Goal: Information Seeking & Learning: Find specific fact

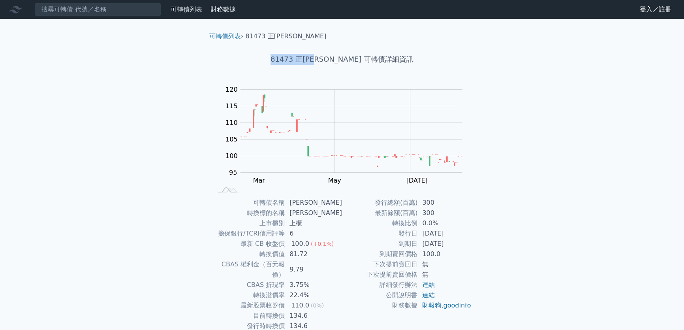
drag, startPoint x: 291, startPoint y: 52, endPoint x: 341, endPoint y: 60, distance: 50.5
click at [341, 60] on div "81473 正[PERSON_NAME] 可轉債詳細資訊" at bounding box center [342, 59] width 278 height 36
copy h1 "81473 正[PERSON_NAME]"
